Goal: Information Seeking & Learning: Learn about a topic

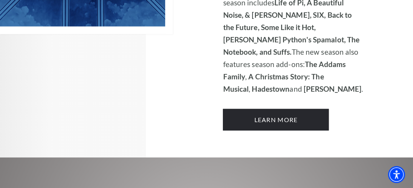
scroll to position [771, 0]
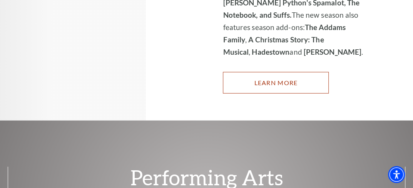
click at [285, 72] on link "Learn More" at bounding box center [276, 83] width 106 height 22
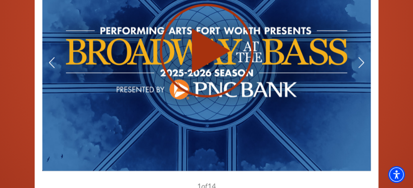
scroll to position [501, 0]
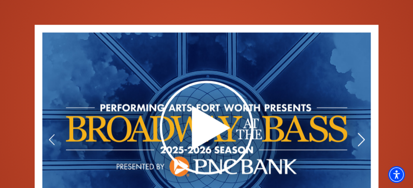
click at [362, 133] on icon at bounding box center [362, 139] width 8 height 13
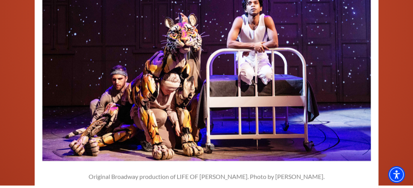
scroll to position [578, 0]
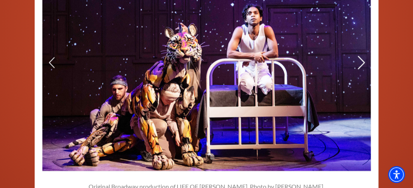
click at [363, 56] on use at bounding box center [361, 62] width 7 height 13
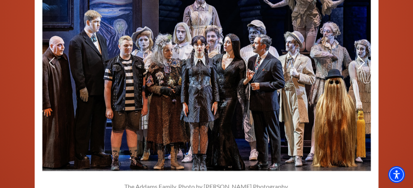
click at [361, 56] on use at bounding box center [361, 62] width 7 height 13
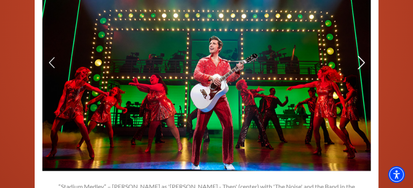
scroll to position [577, 0]
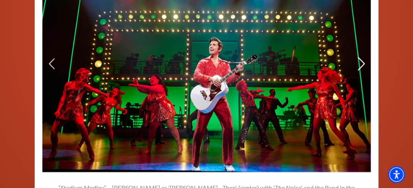
click at [361, 57] on use at bounding box center [361, 63] width 7 height 13
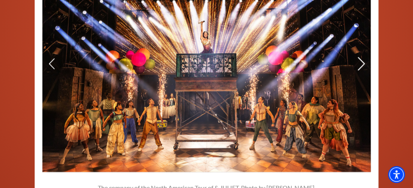
click at [361, 57] on icon at bounding box center [362, 63] width 8 height 13
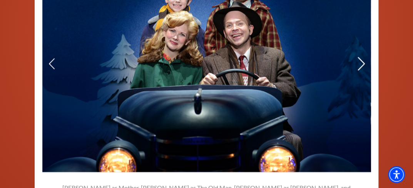
click at [360, 57] on icon at bounding box center [362, 63] width 8 height 13
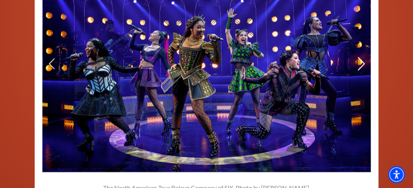
click at [360, 57] on icon at bounding box center [362, 63] width 8 height 13
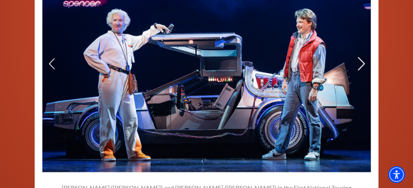
click at [364, 57] on use at bounding box center [361, 63] width 7 height 13
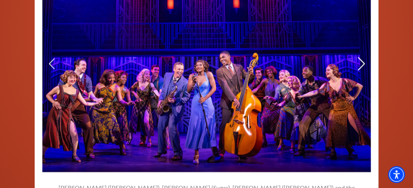
click at [363, 57] on icon at bounding box center [362, 63] width 8 height 13
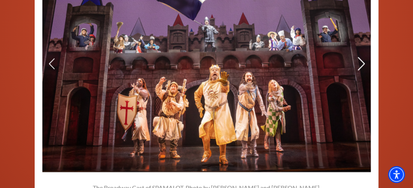
click at [363, 57] on icon at bounding box center [362, 63] width 8 height 13
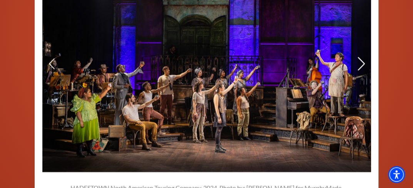
click at [363, 57] on icon at bounding box center [362, 63] width 8 height 13
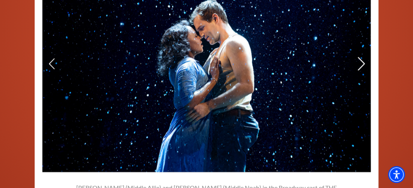
click at [363, 57] on icon at bounding box center [362, 63] width 8 height 13
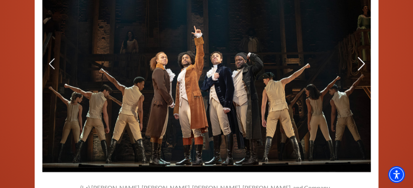
click at [362, 57] on icon at bounding box center [362, 63] width 8 height 13
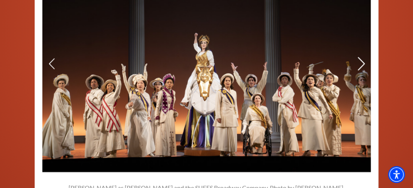
click at [362, 57] on icon at bounding box center [362, 63] width 8 height 13
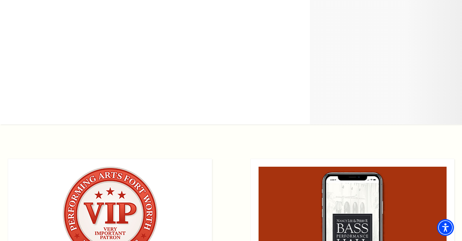
scroll to position [6118, 0]
